Goal: Information Seeking & Learning: Learn about a topic

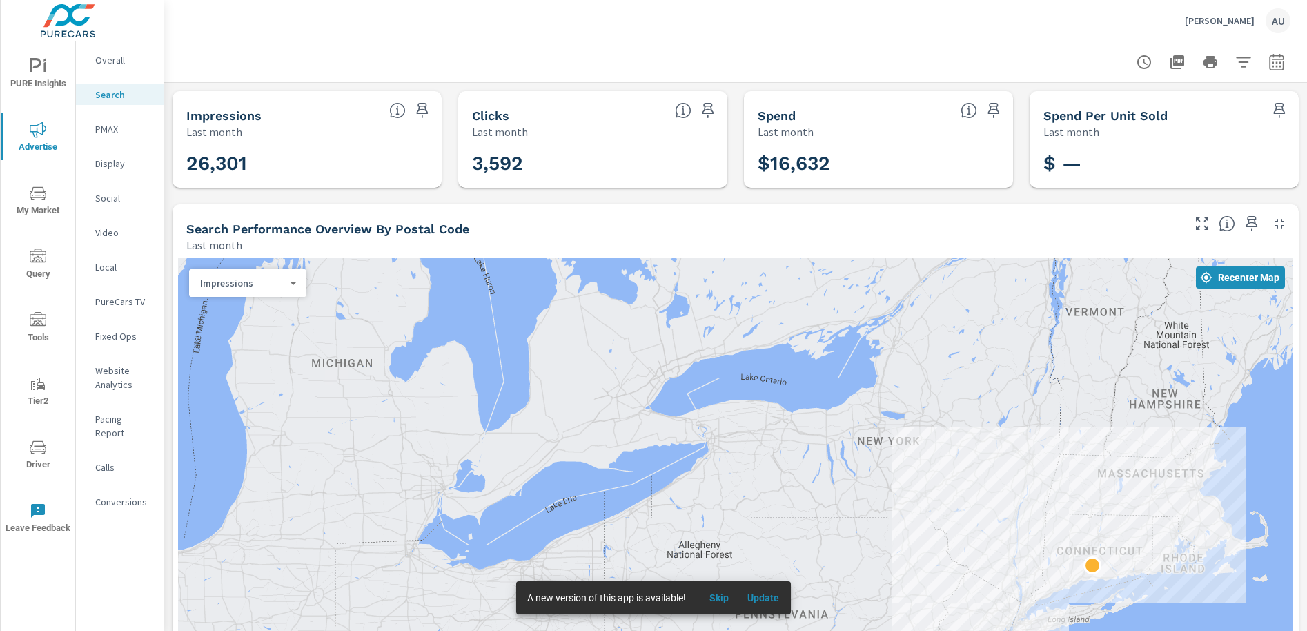
scroll to position [0, 3]
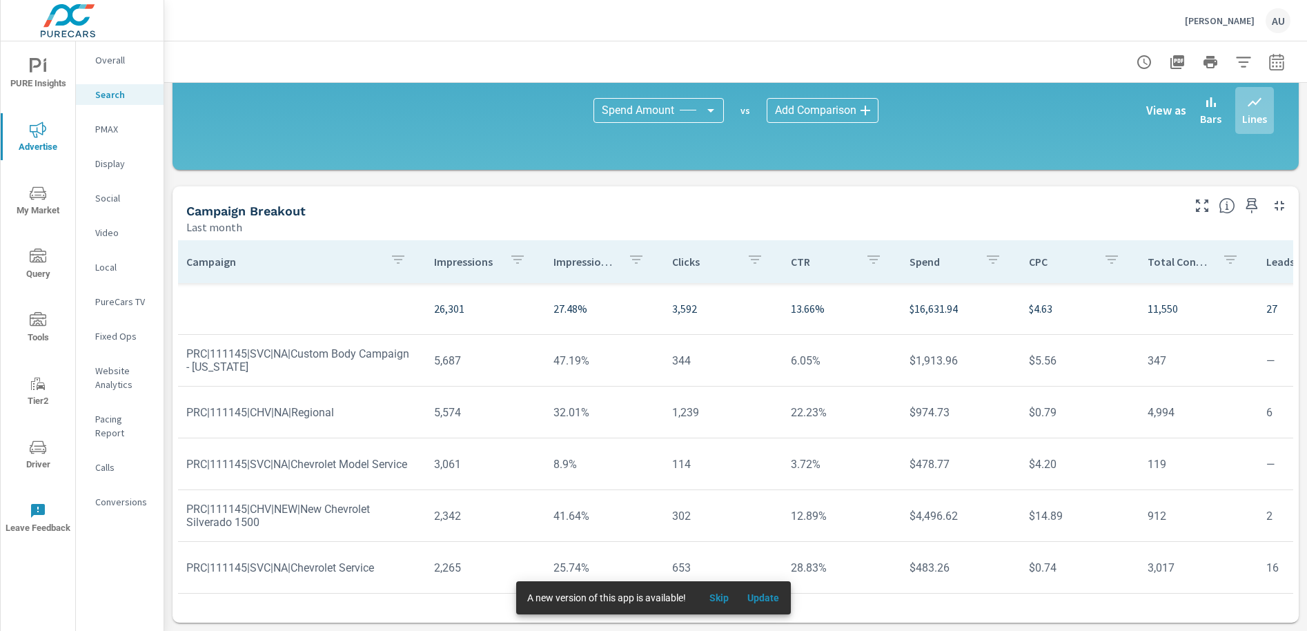
click at [629, 198] on div "Campaign Breakout Last month" at bounding box center [679, 210] width 1013 height 49
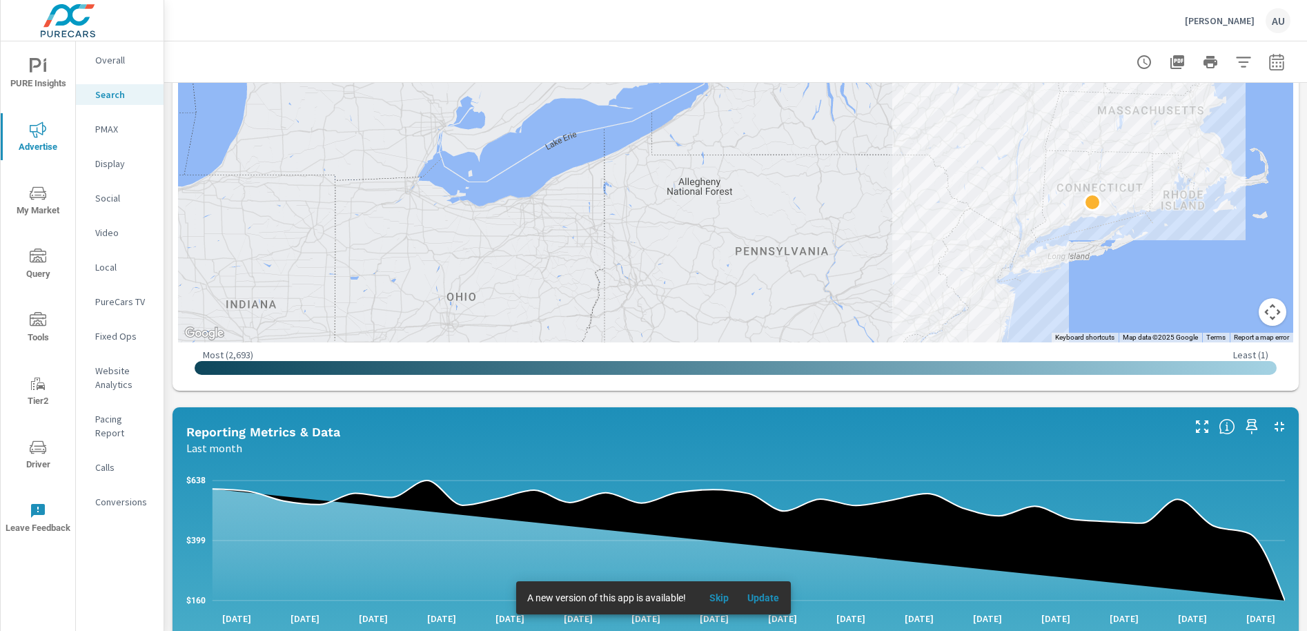
scroll to position [356, 0]
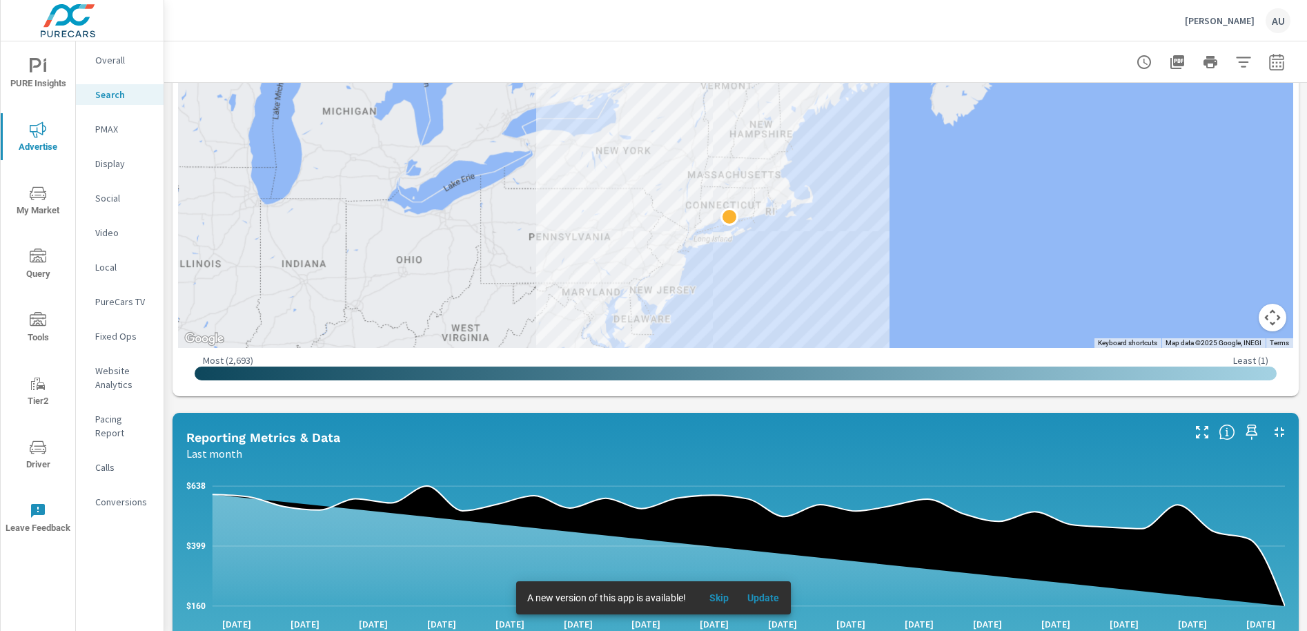
click at [569, 5] on div "[PERSON_NAME] AU" at bounding box center [736, 20] width 1110 height 41
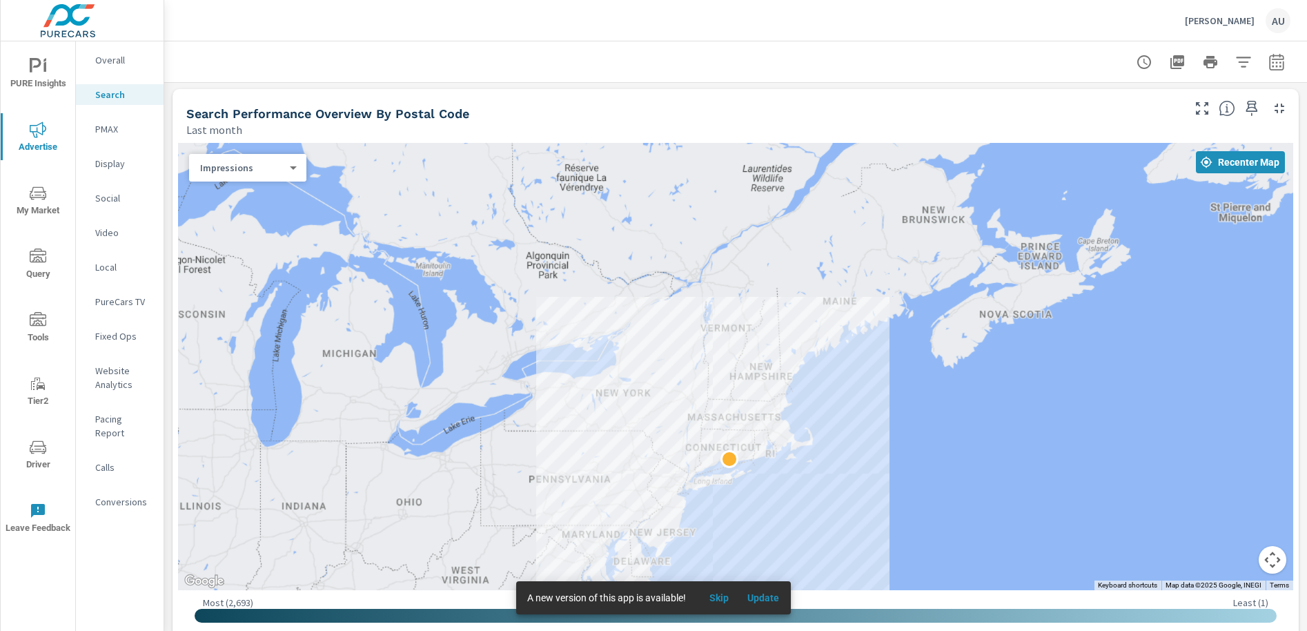
scroll to position [97, 0]
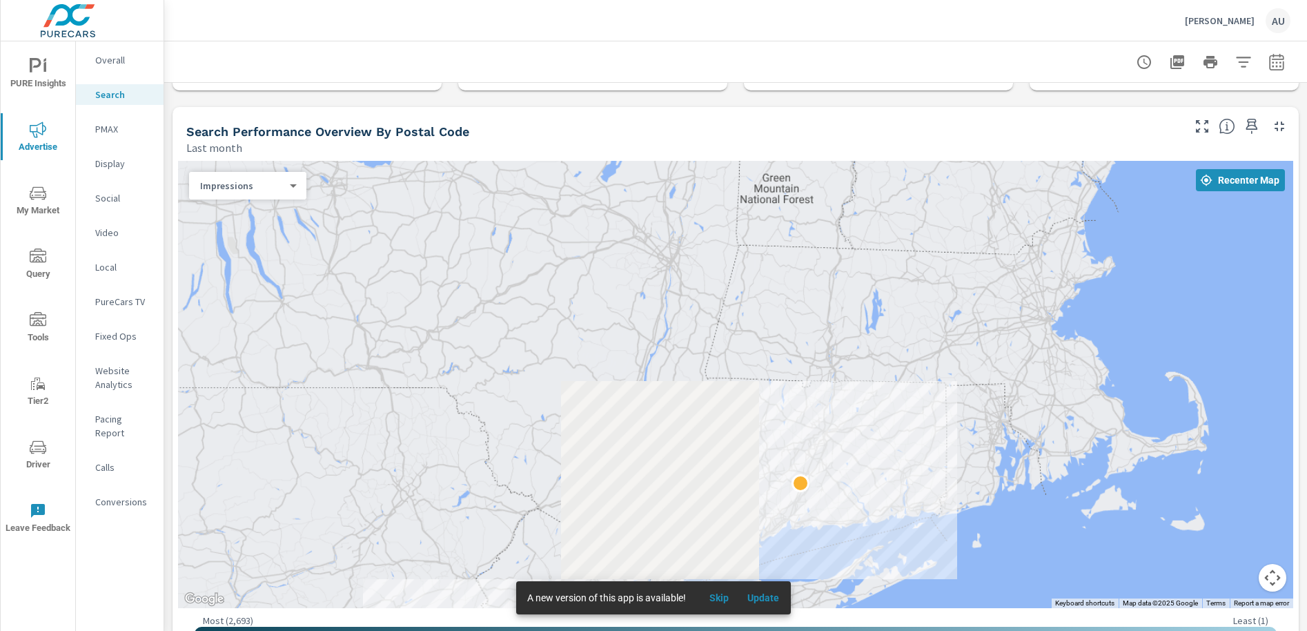
scroll to position [90, 0]
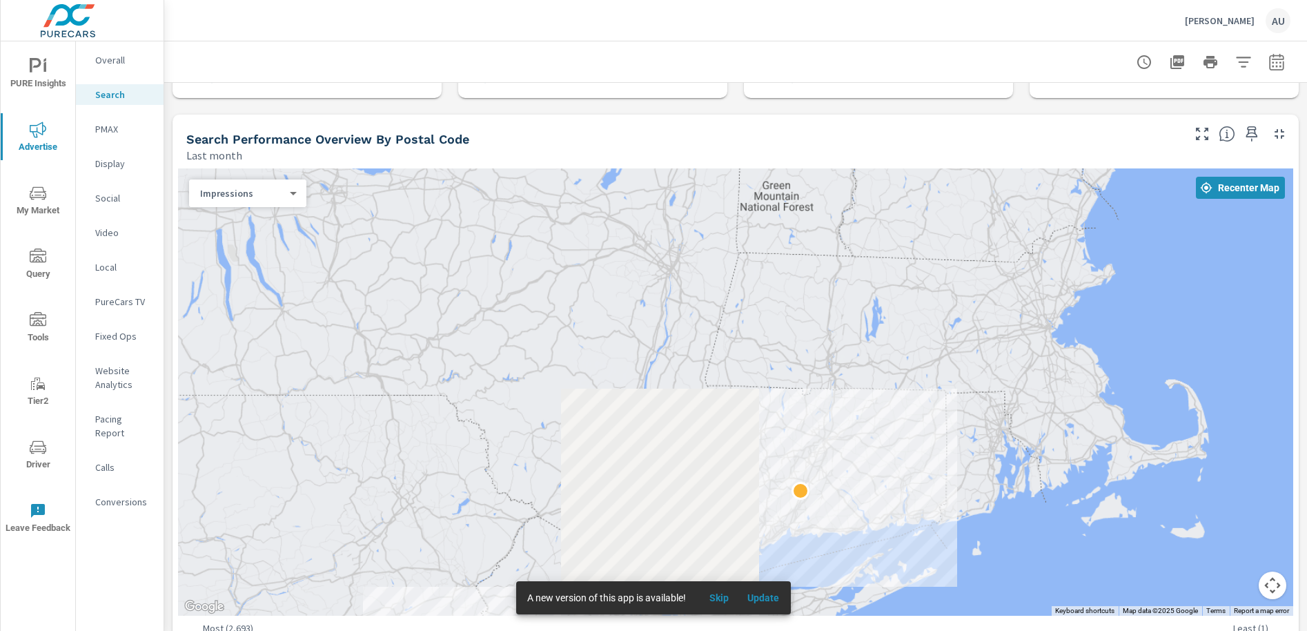
drag, startPoint x: 1117, startPoint y: 507, endPoint x: 863, endPoint y: 216, distance: 385.9
click at [798, 150] on div "Search Performance Overview By Postal Code Last month ← Move left → Move right …" at bounding box center [736, 389] width 1126 height 549
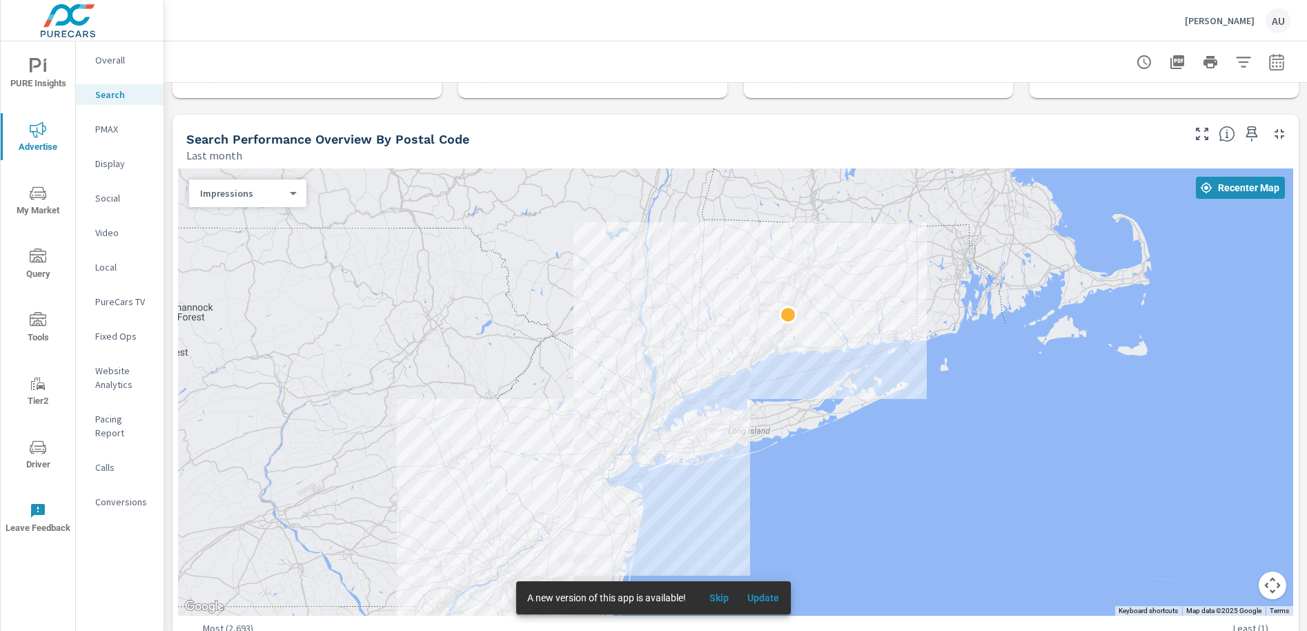
drag, startPoint x: 991, startPoint y: 343, endPoint x: 985, endPoint y: 224, distance: 118.8
click at [985, 180] on div at bounding box center [735, 391] width 1115 height 447
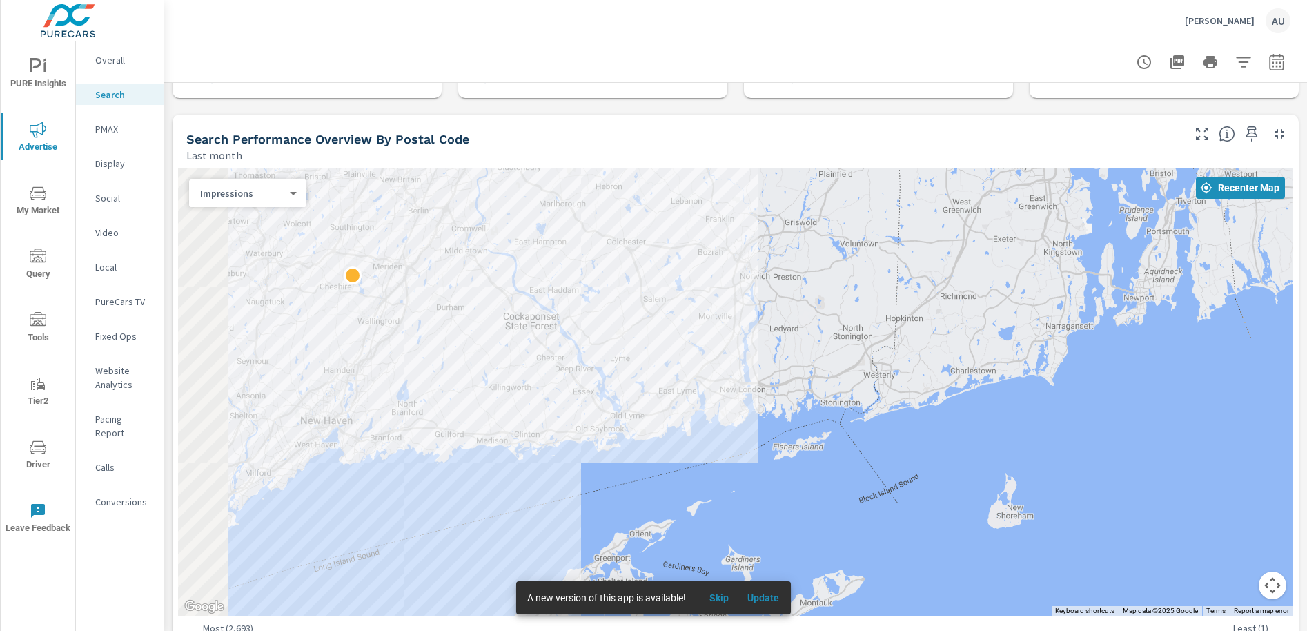
drag, startPoint x: 669, startPoint y: 288, endPoint x: 1062, endPoint y: 555, distance: 475.1
click at [1062, 555] on div at bounding box center [735, 391] width 1115 height 447
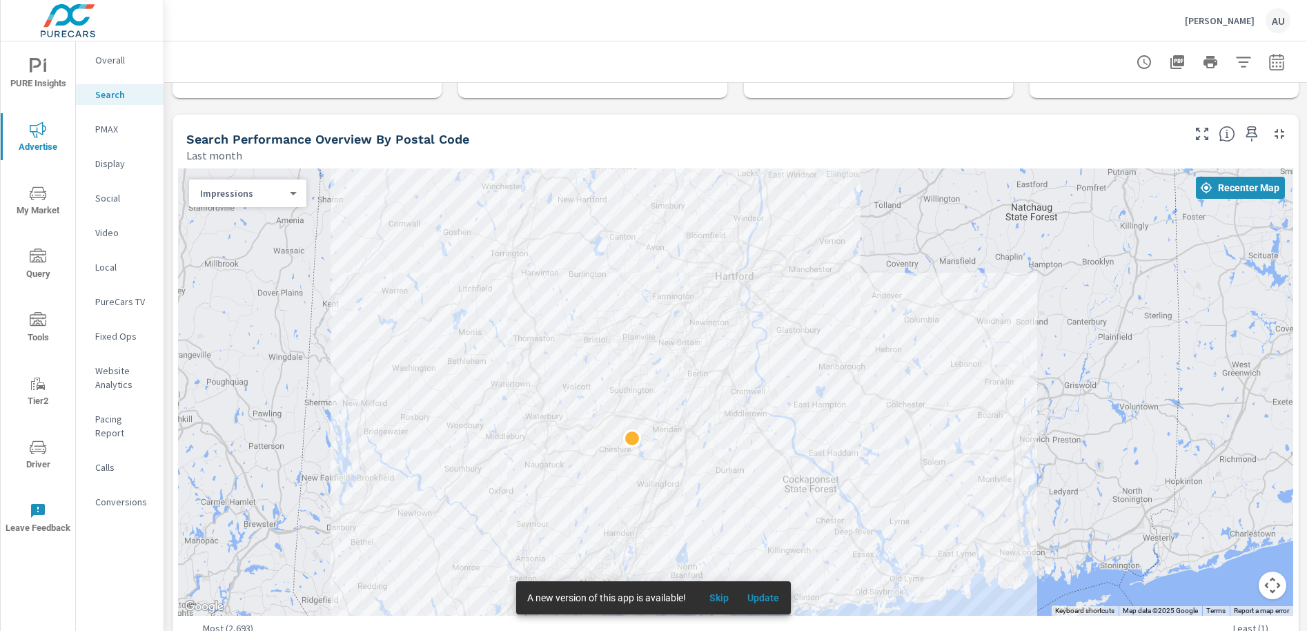
drag, startPoint x: 967, startPoint y: 495, endPoint x: 1010, endPoint y: 512, distance: 46.8
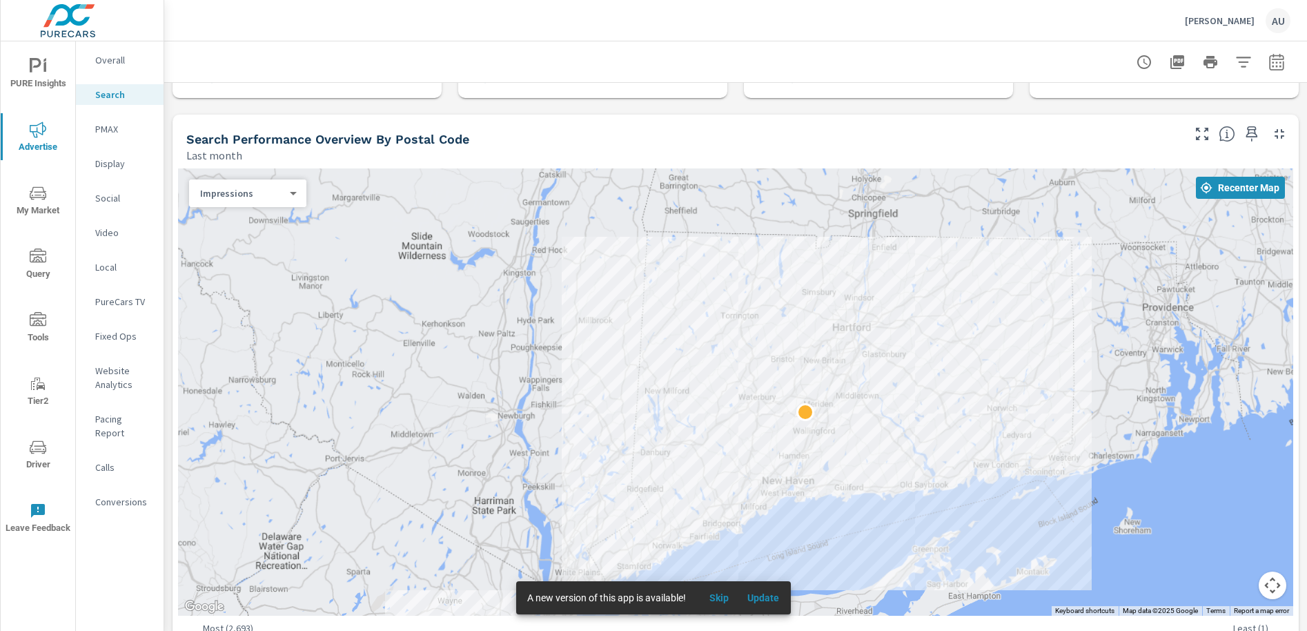
drag, startPoint x: 1010, startPoint y: 512, endPoint x: 985, endPoint y: 447, distance: 69.5
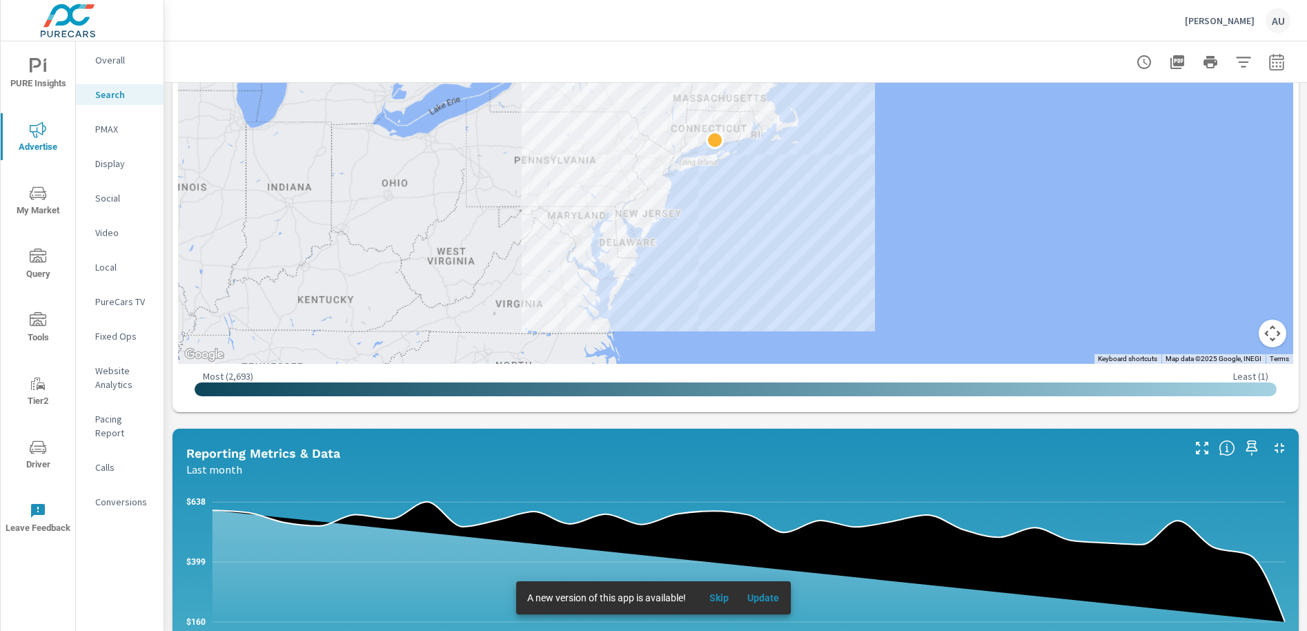
drag, startPoint x: 557, startPoint y: 42, endPoint x: 564, endPoint y: 44, distance: 7.9
click at [557, 42] on div at bounding box center [736, 61] width 1110 height 41
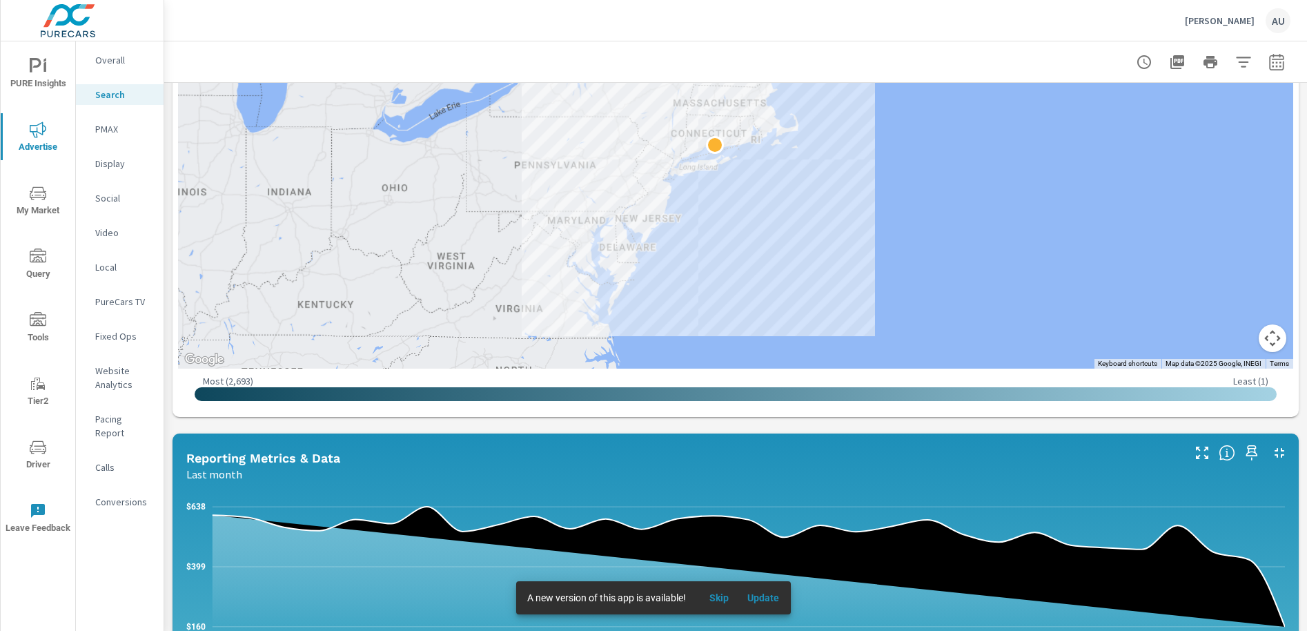
click at [616, 421] on div "Impressions Last month 26,301 Clicks Last month 3,592 Spend Last month $16,632 …" at bounding box center [735, 481] width 1143 height 1471
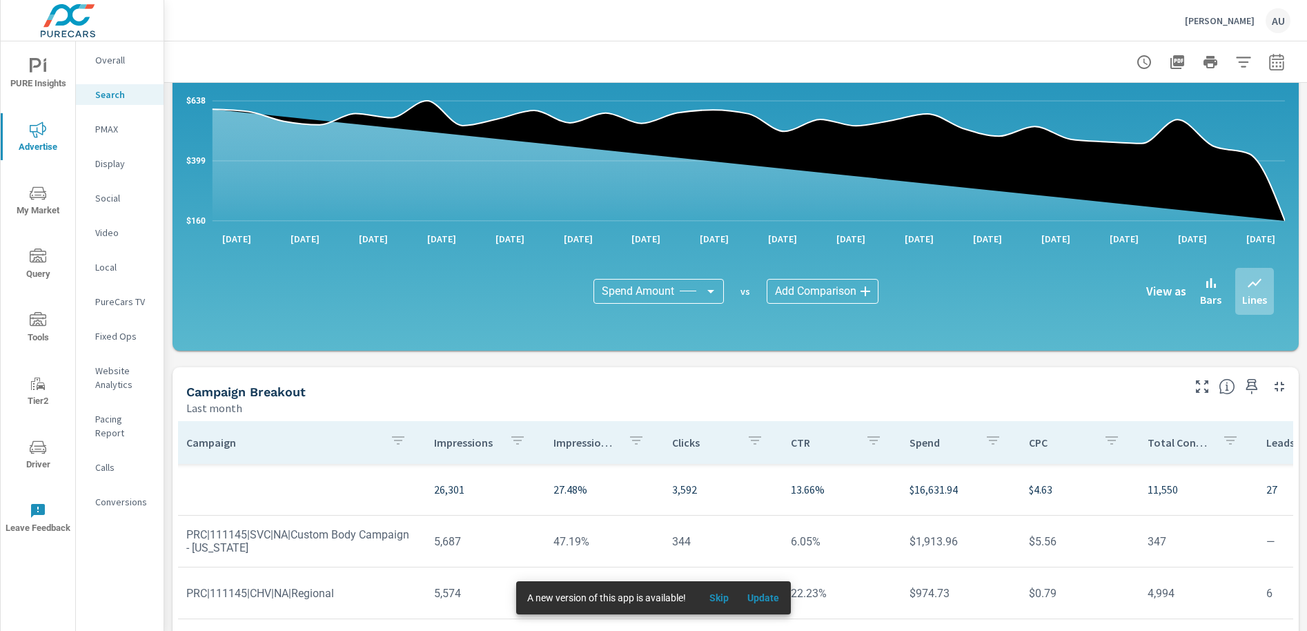
scroll to position [785, 0]
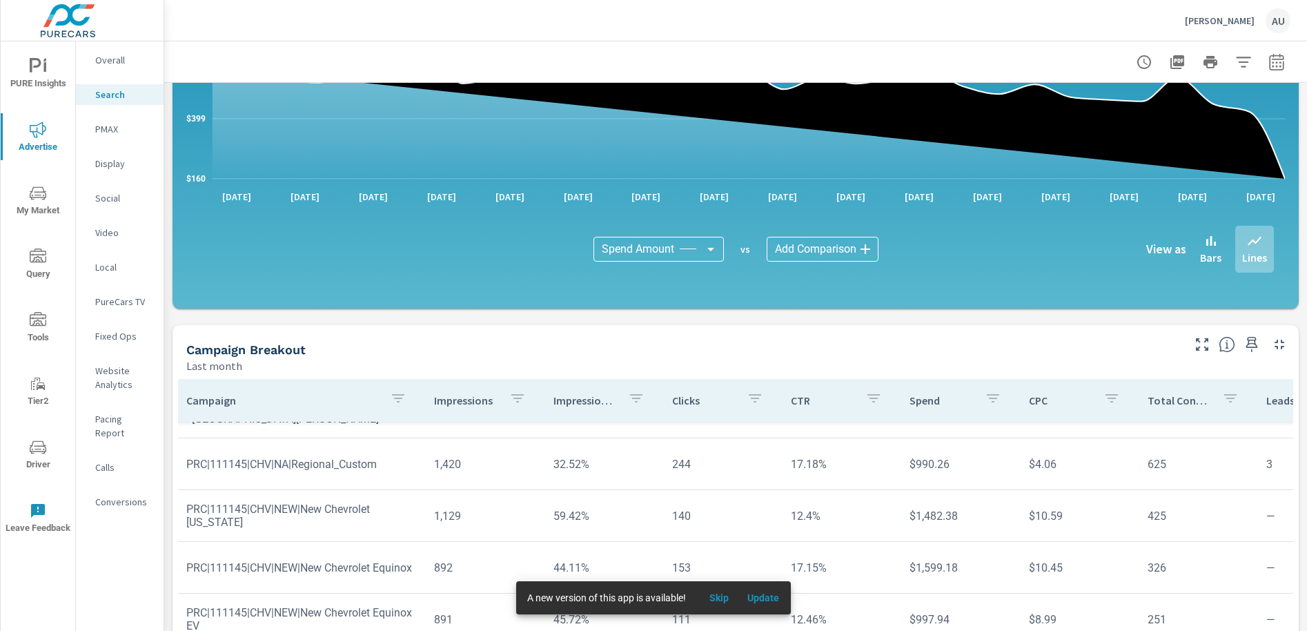
scroll to position [411, 3]
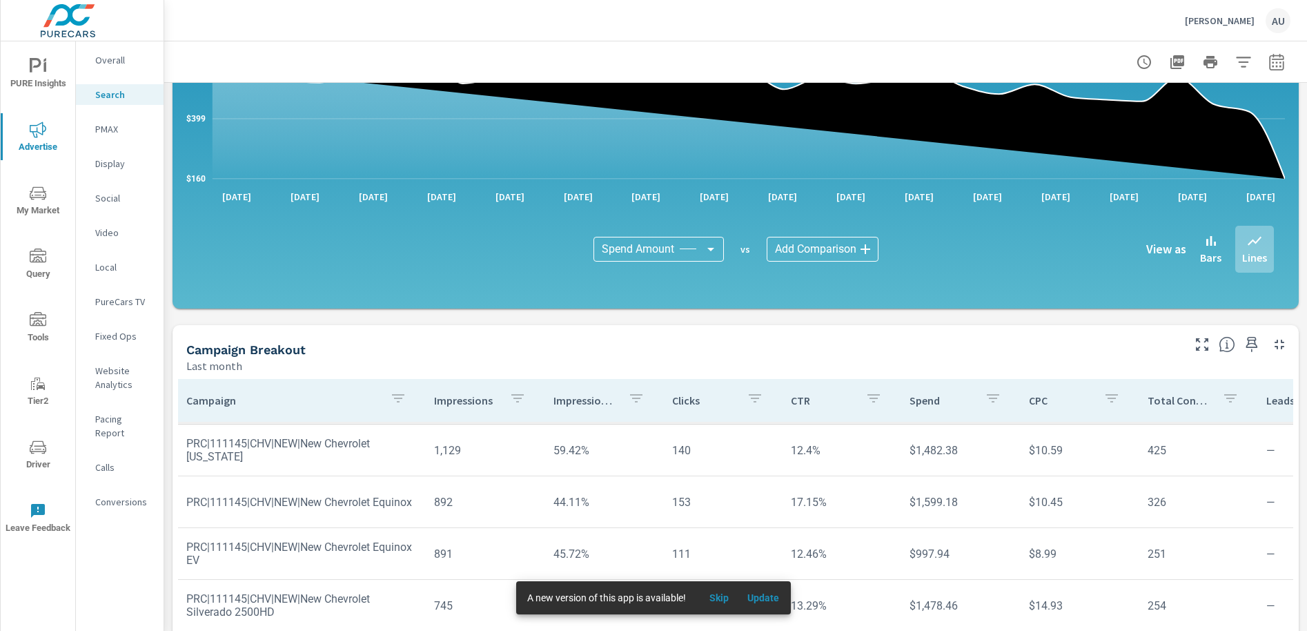
click at [615, 351] on div "Campaign Breakout" at bounding box center [683, 350] width 994 height 16
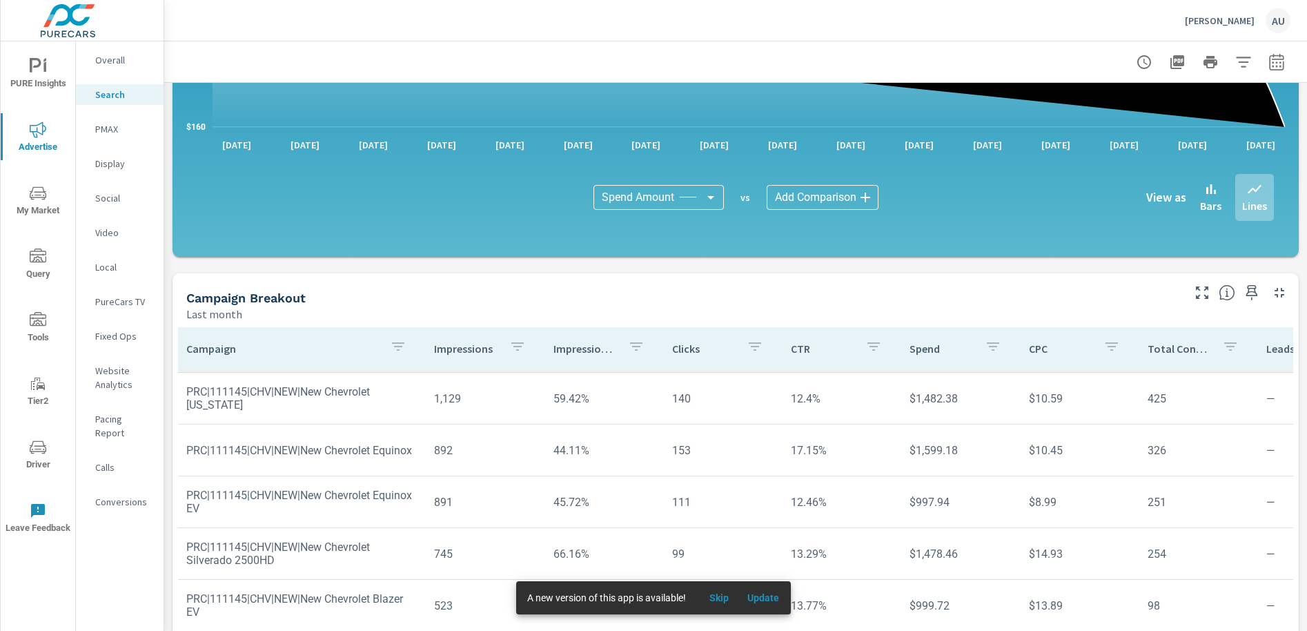
scroll to position [923, 0]
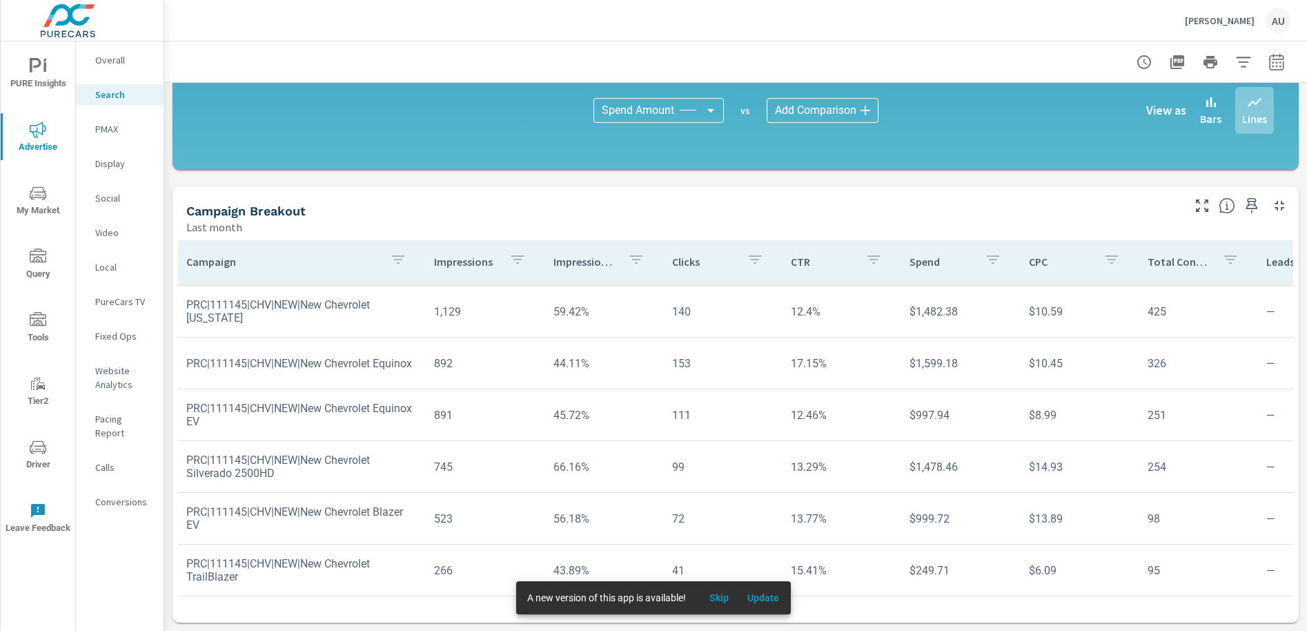
scroll to position [108, 3]
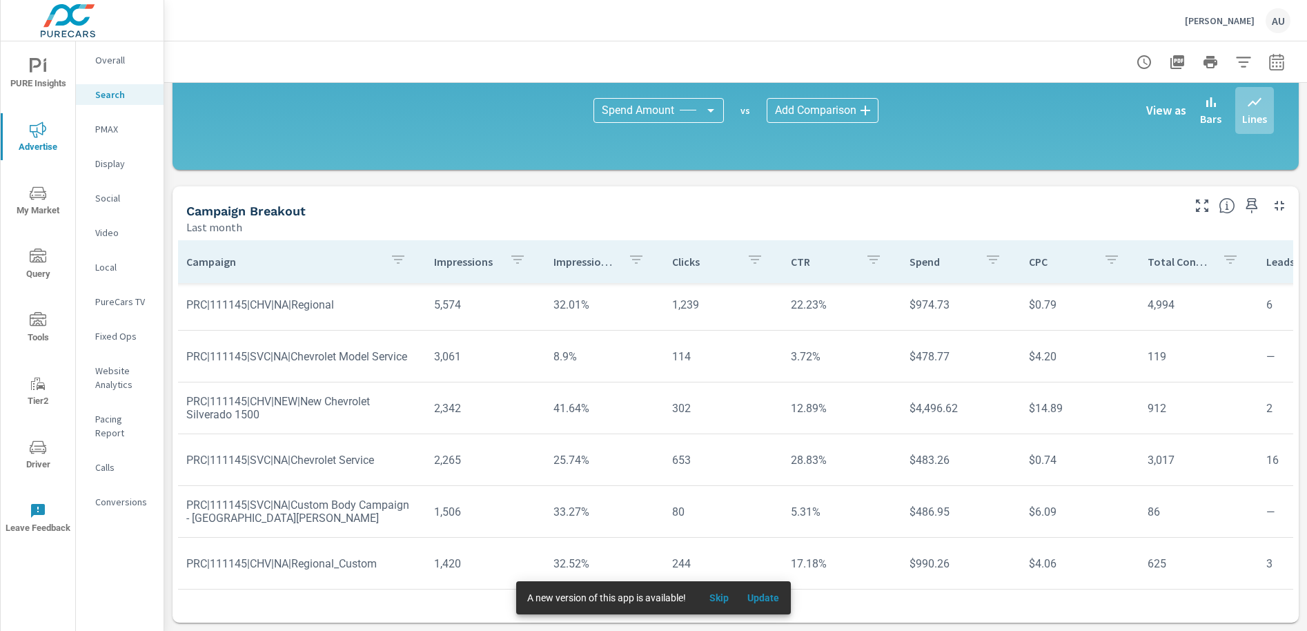
scroll to position [0, 3]
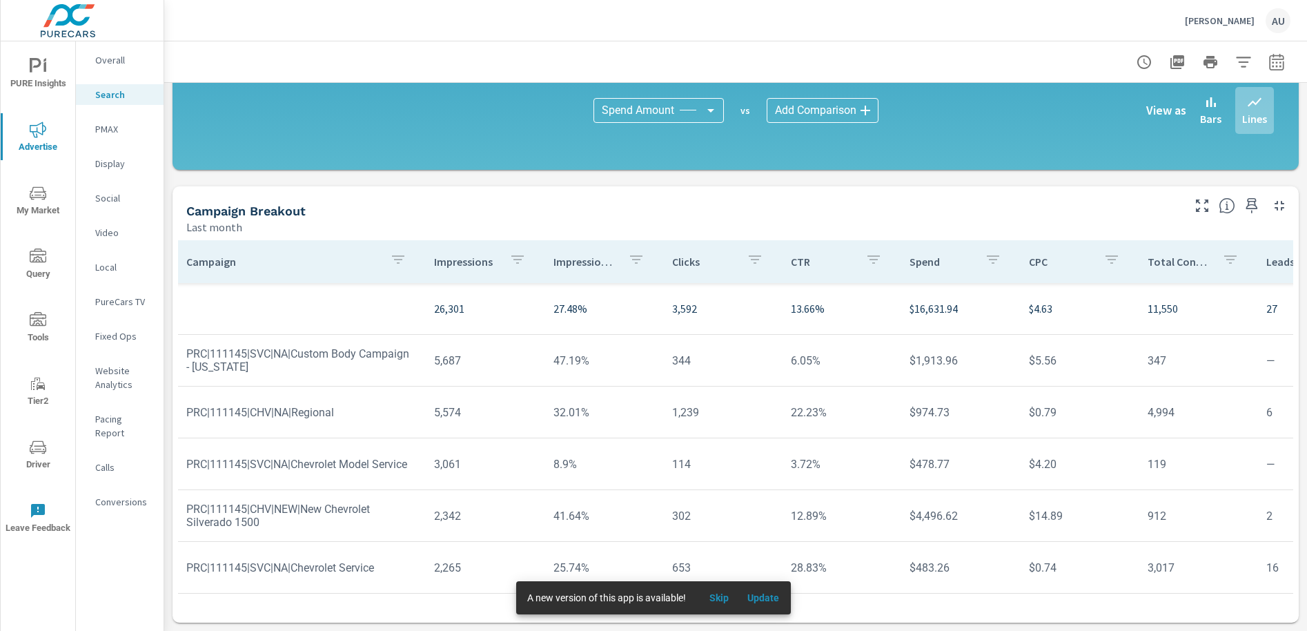
click at [918, 204] on div "Campaign Breakout" at bounding box center [683, 211] width 994 height 16
click at [780, 193] on div "Campaign Breakout Last month" at bounding box center [679, 210] width 1013 height 49
click at [33, 462] on span "Driver" at bounding box center [38, 456] width 66 height 34
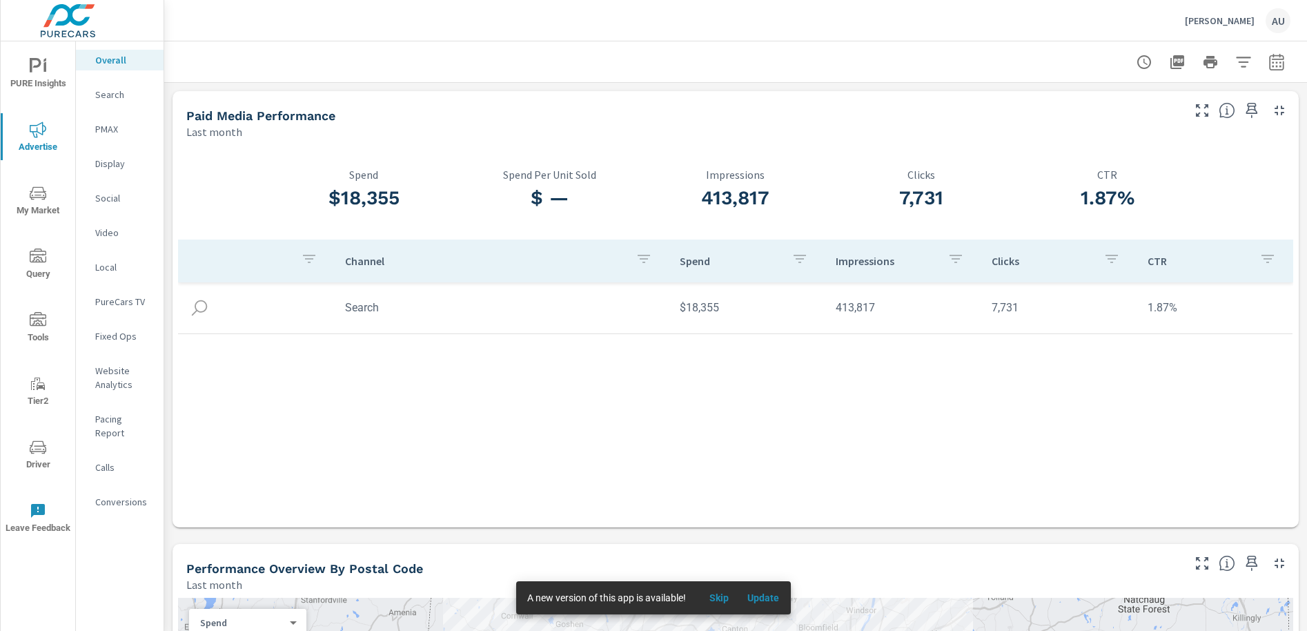
drag, startPoint x: 84, startPoint y: 99, endPoint x: 92, endPoint y: 99, distance: 7.6
click at [90, 99] on div "Search" at bounding box center [120, 94] width 88 height 21
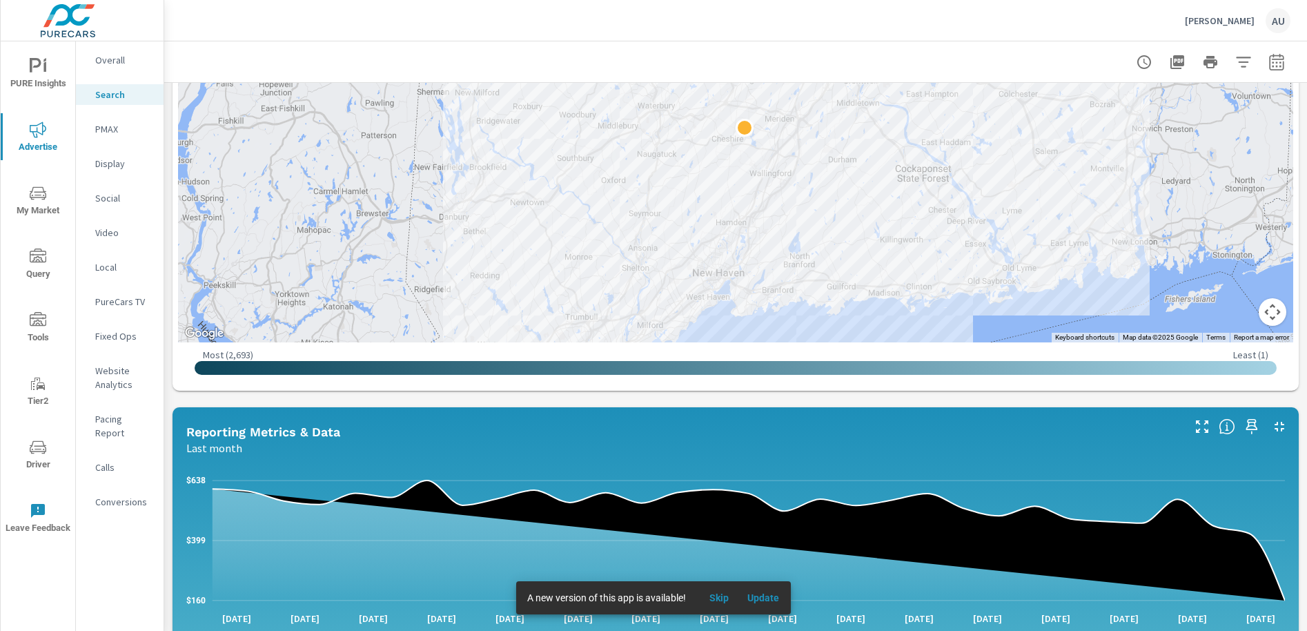
scroll to position [367, 0]
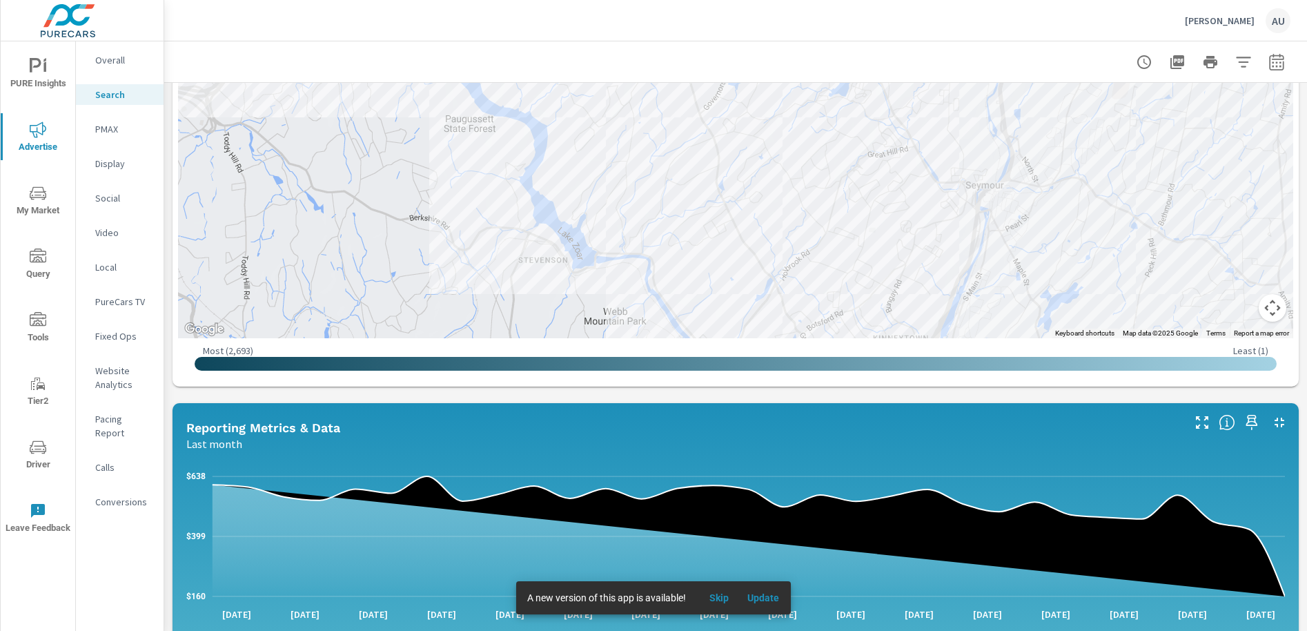
click at [106, 64] on p "Overall" at bounding box center [123, 60] width 57 height 14
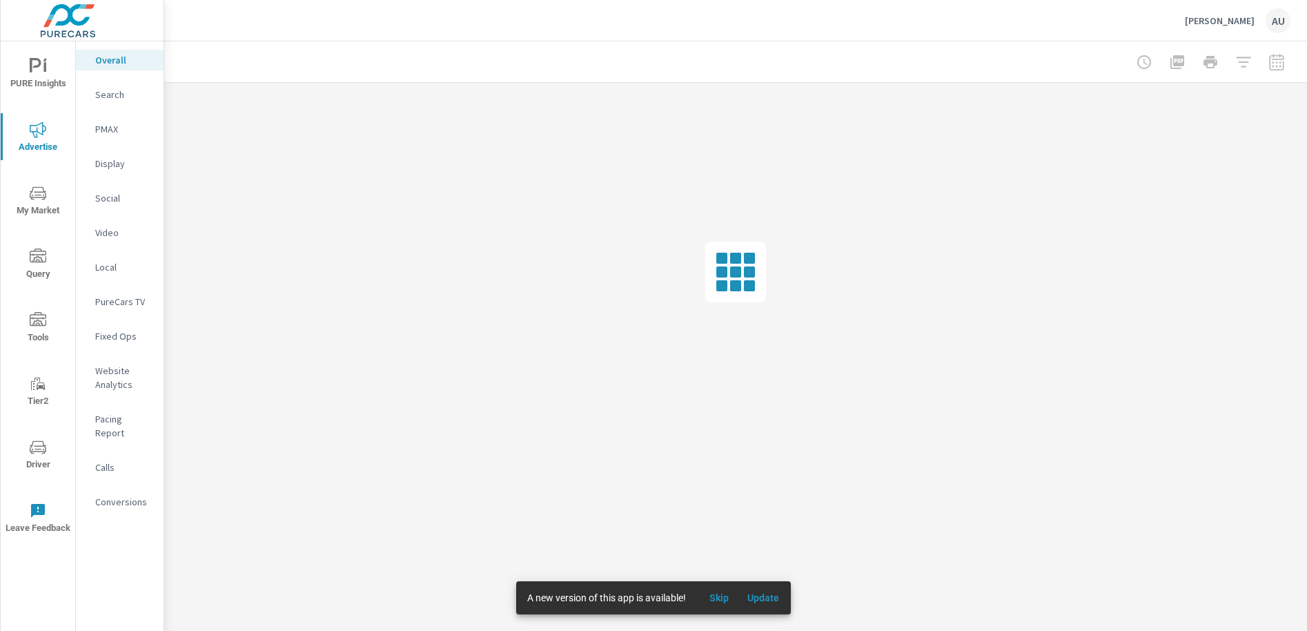
click at [106, 64] on p "Overall" at bounding box center [123, 60] width 57 height 14
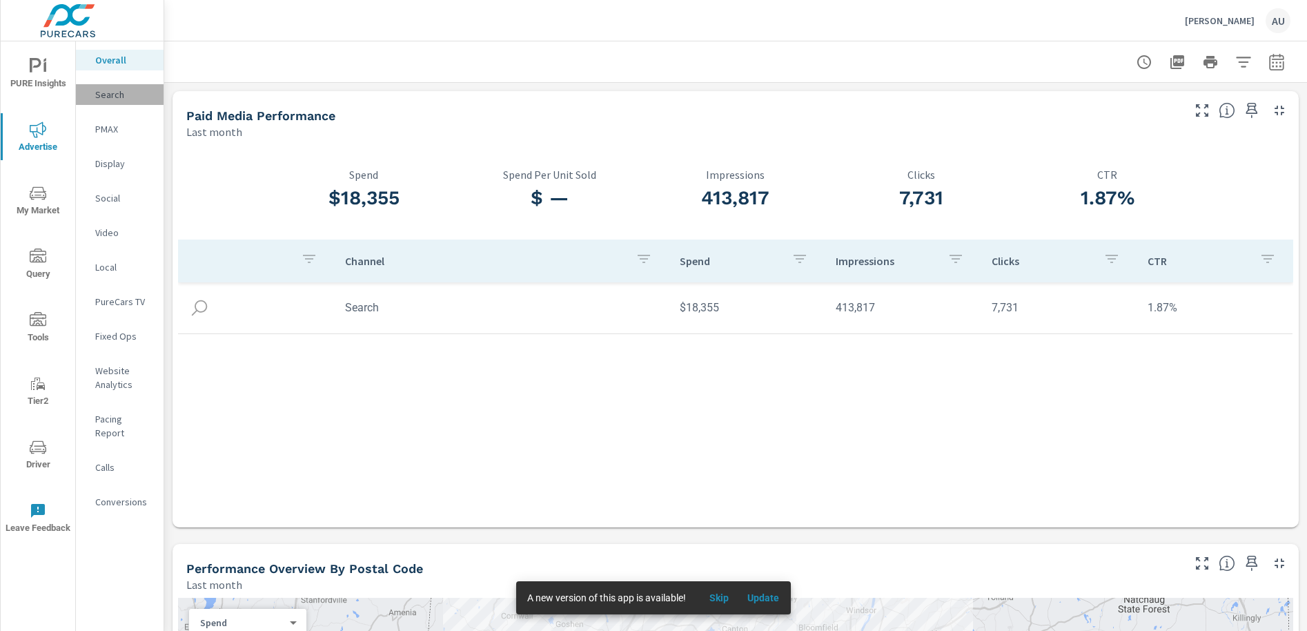
click at [109, 90] on p "Search" at bounding box center [123, 95] width 57 height 14
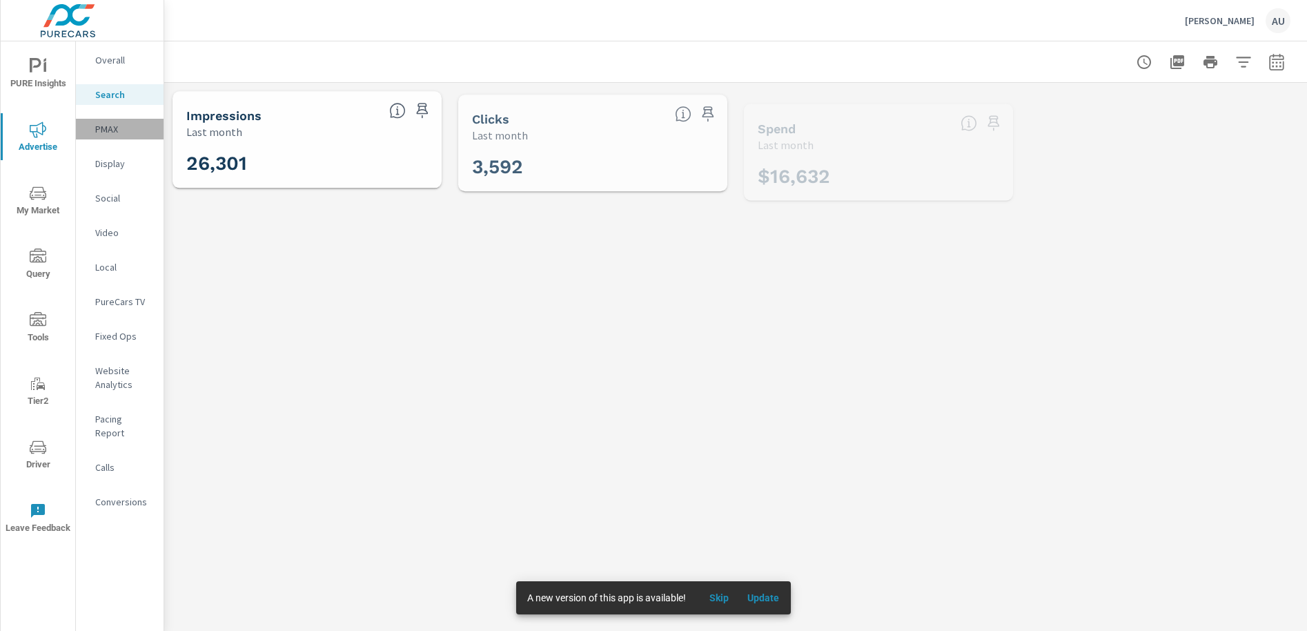
click at [110, 124] on p "PMAX" at bounding box center [123, 129] width 57 height 14
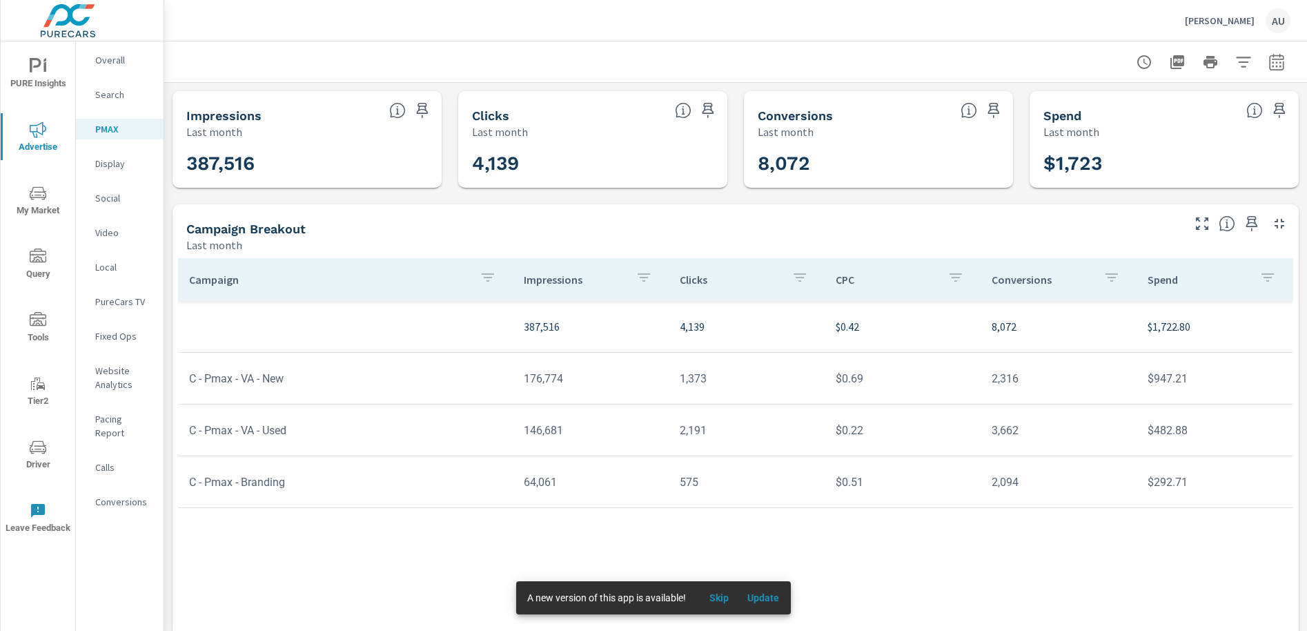
click at [914, 541] on div "Campaign Impressions Clicks CPC Conversions Spend 387,516 4,139 $0.42 8,072 $1,…" at bounding box center [735, 436] width 1115 height 356
click at [825, 217] on div "Campaign Breakout Last month" at bounding box center [679, 228] width 1013 height 49
click at [49, 80] on span "PURE Insights" at bounding box center [38, 75] width 66 height 34
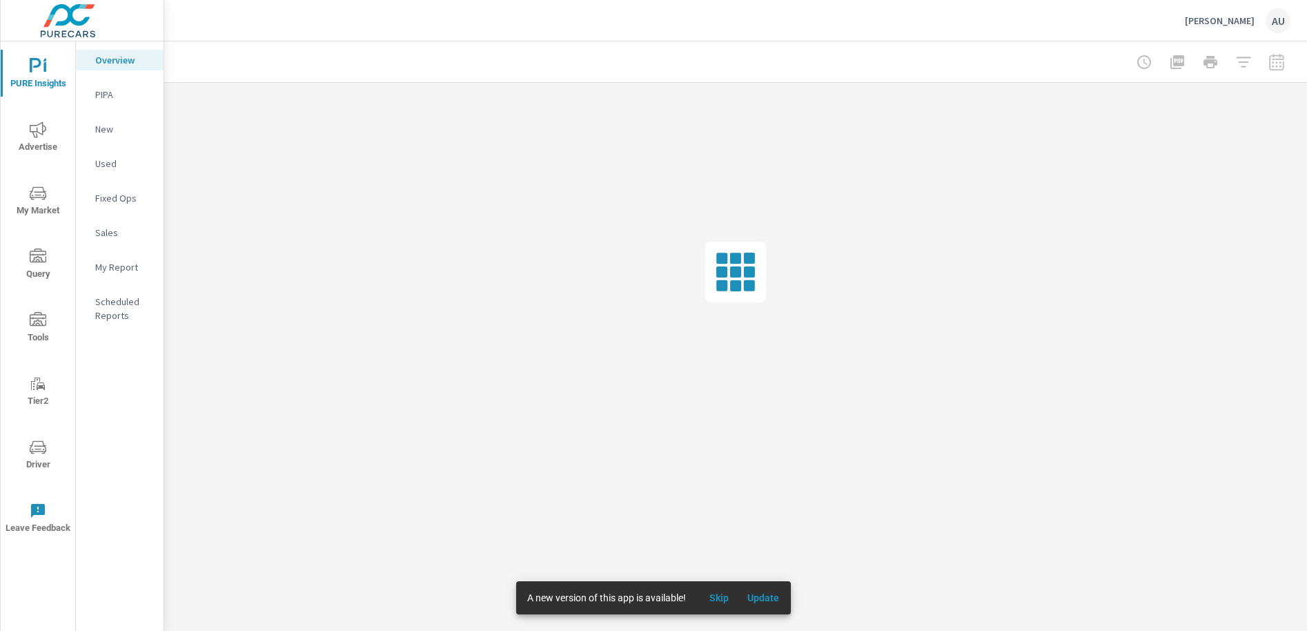
click at [35, 208] on span "My Market" at bounding box center [38, 202] width 66 height 34
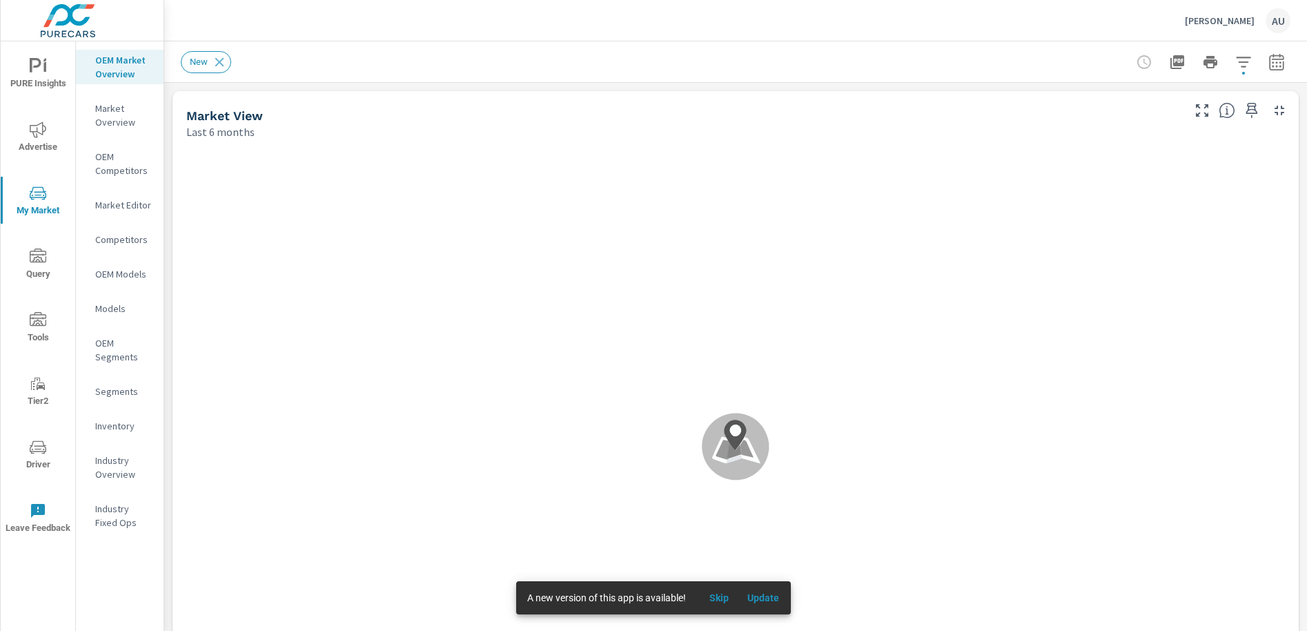
scroll to position [1, 0]
click at [19, 462] on span "Driver" at bounding box center [38, 456] width 66 height 34
